Goal: Task Accomplishment & Management: Use online tool/utility

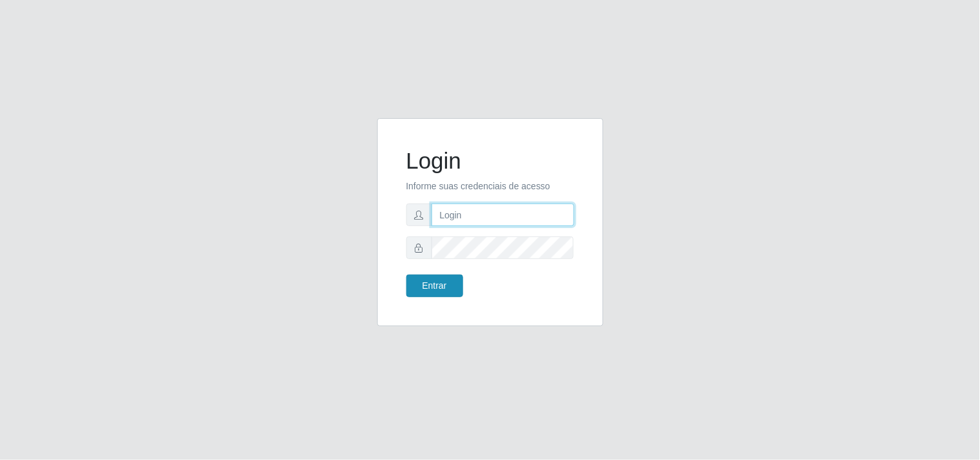
type input "[EMAIL_ADDRESS][DOMAIN_NAME]"
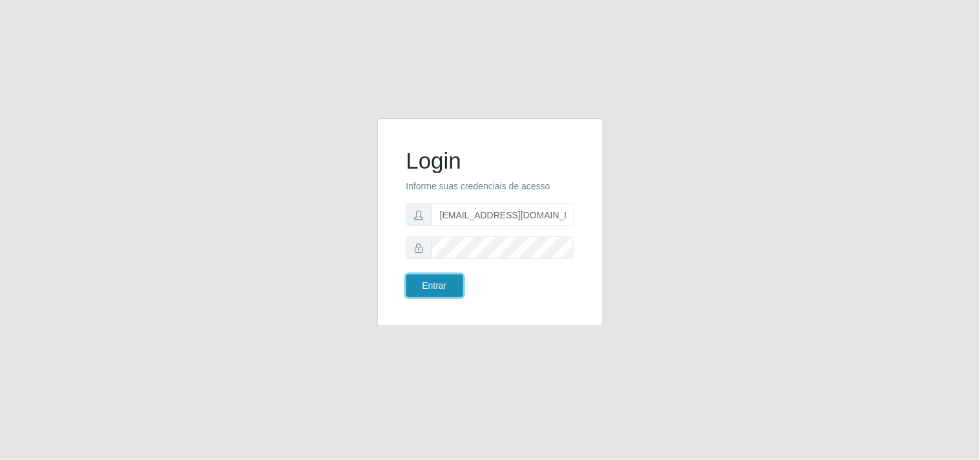
click at [434, 282] on button "Entrar" at bounding box center [435, 286] width 57 height 23
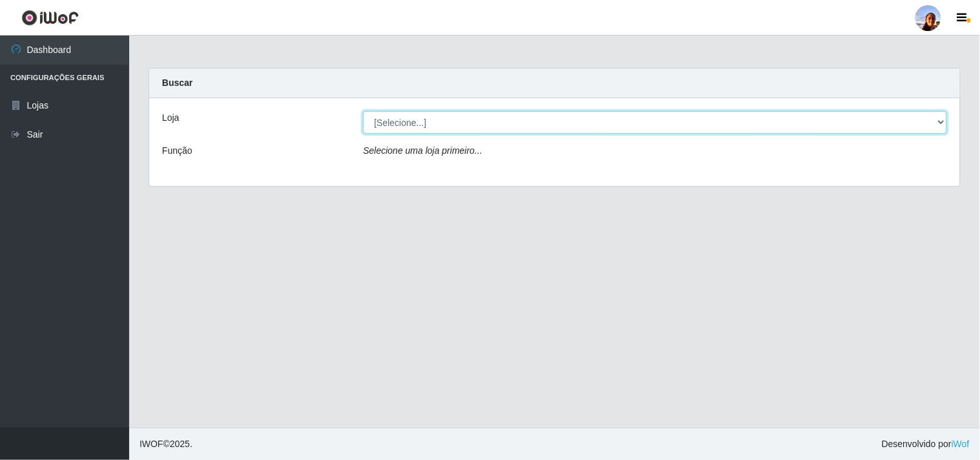
click at [457, 124] on select "[Selecione...] Supermercado [GEOGRAPHIC_DATA]" at bounding box center [655, 122] width 584 height 23
select select "166"
click at [363, 111] on select "[Selecione...] Supermercado [GEOGRAPHIC_DATA]" at bounding box center [655, 122] width 584 height 23
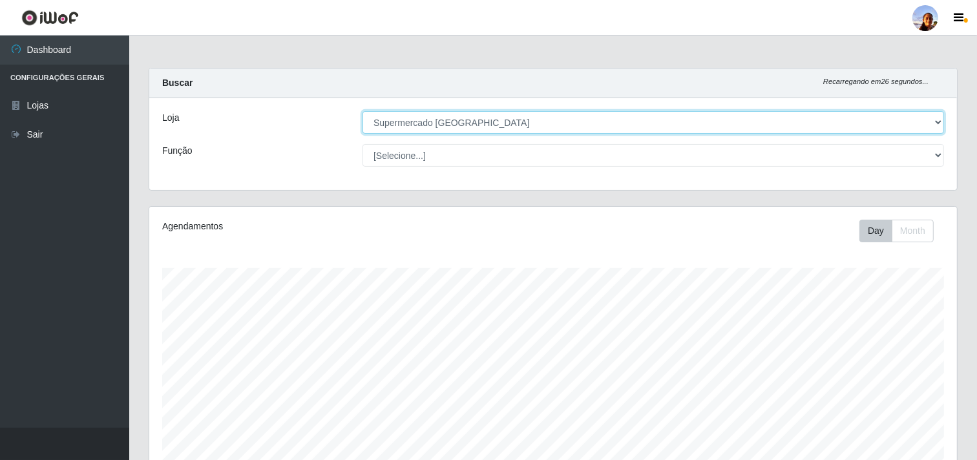
scroll to position [225, 0]
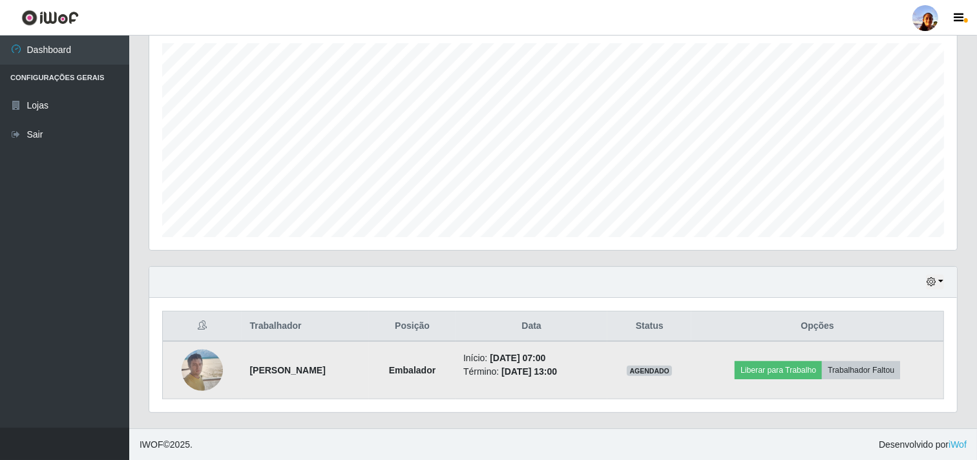
click at [795, 382] on td "Liberar para Trabalho Trabalhador Faltou" at bounding box center [818, 370] width 252 height 58
click at [792, 376] on button "Liberar para Trabalho" at bounding box center [778, 370] width 87 height 18
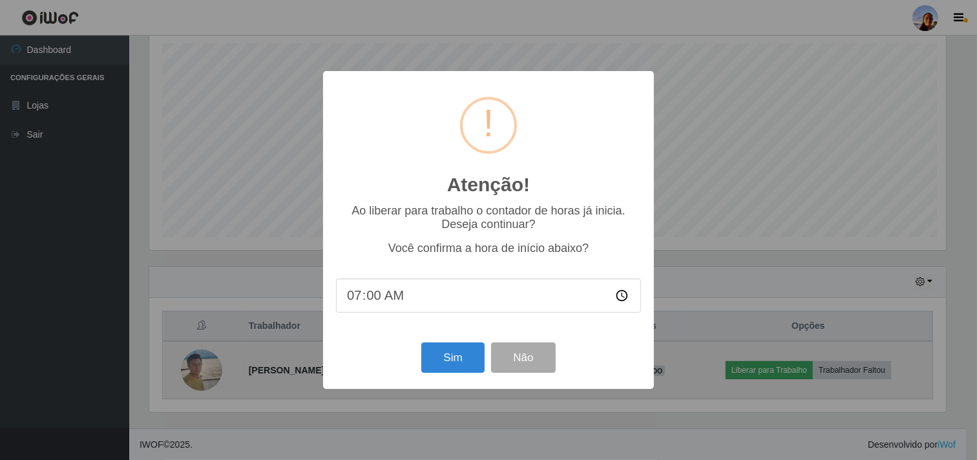
scroll to position [268, 800]
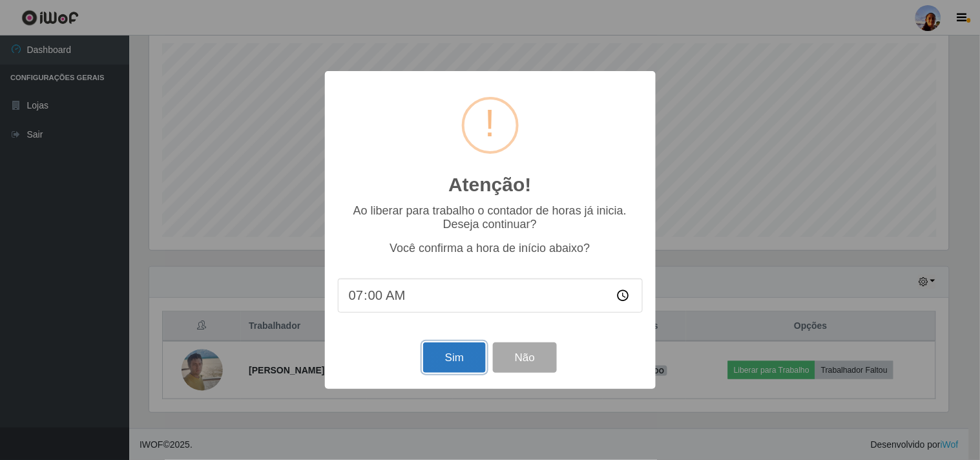
click at [438, 370] on button "Sim" at bounding box center [454, 358] width 63 height 30
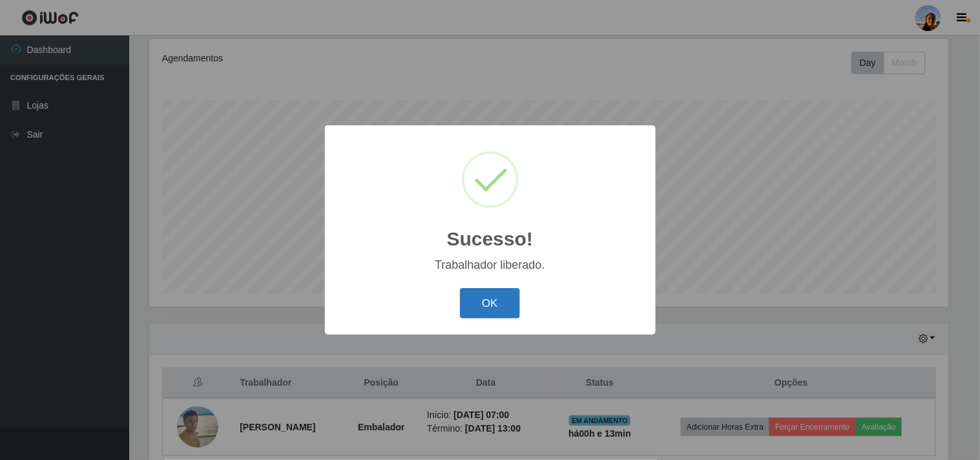
click at [488, 304] on button "OK" at bounding box center [490, 303] width 60 height 30
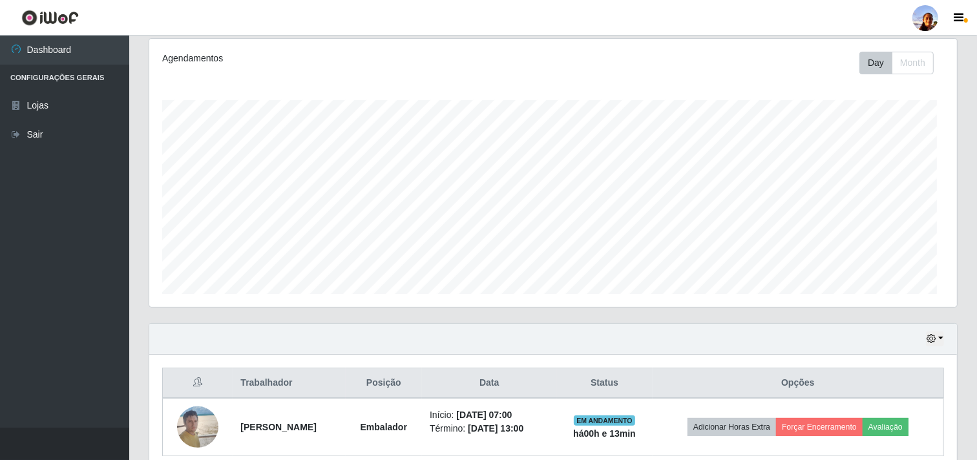
scroll to position [268, 808]
